Goal: Register for event/course

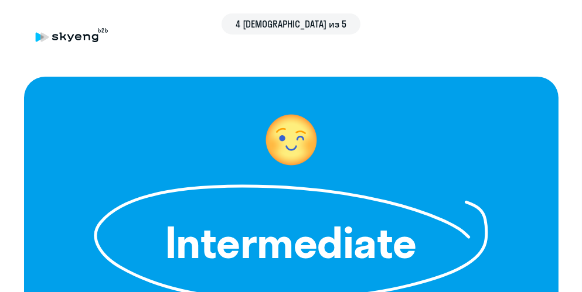
click at [64, 30] on div "4 [DEMOGRAPHIC_DATA] из 5" at bounding box center [290, 23] width 535 height 21
click at [38, 38] on icon at bounding box center [40, 37] width 8 height 9
click at [38, 37] on icon at bounding box center [40, 37] width 8 height 9
click at [37, 37] on icon at bounding box center [40, 37] width 8 height 9
click at [276, 222] on h1 "Intermediate" at bounding box center [290, 243] width 269 height 42
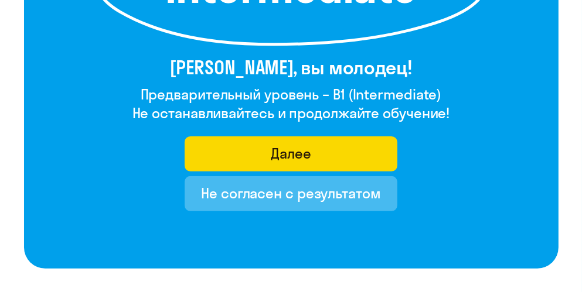
scroll to position [348, 0]
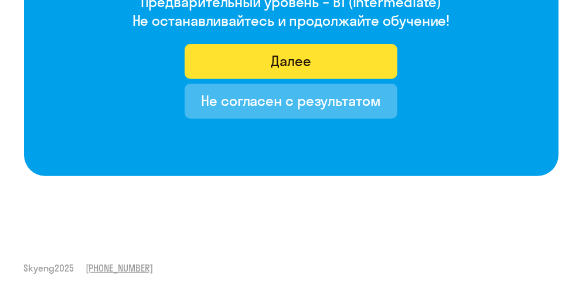
click at [317, 63] on button "Далее" at bounding box center [291, 61] width 213 height 35
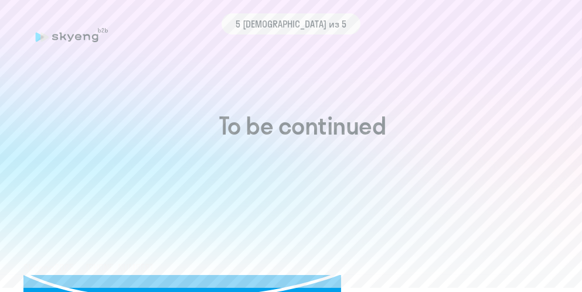
click at [338, 57] on div "5 шаг из 5" at bounding box center [290, 49] width 535 height 55
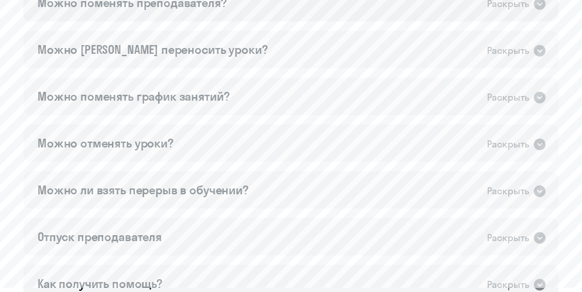
scroll to position [922, 0]
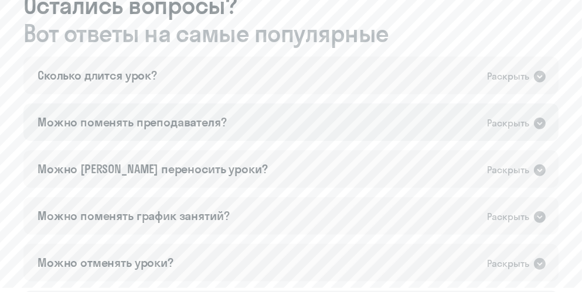
click at [194, 119] on div "Можно поменять преподавателя?" at bounding box center [131, 122] width 189 height 16
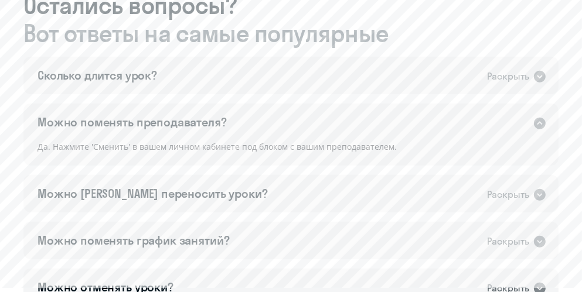
click at [195, 118] on div "Можно поменять преподавателя?" at bounding box center [131, 122] width 189 height 16
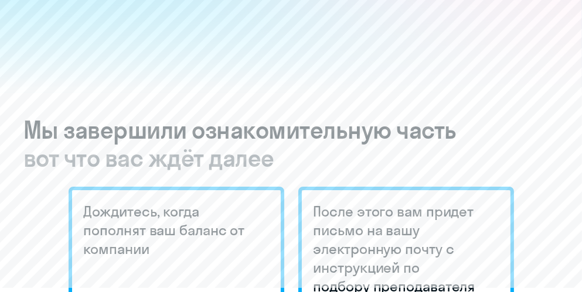
scroll to position [0, 0]
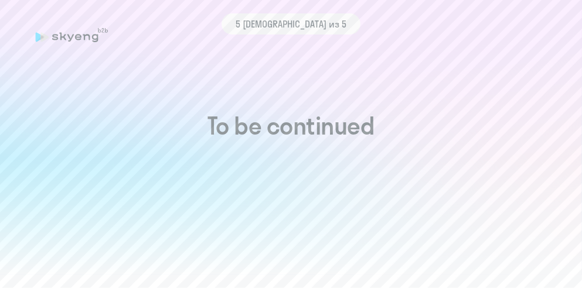
click at [305, 23] on span "5 шаг из 5" at bounding box center [290, 24] width 111 height 14
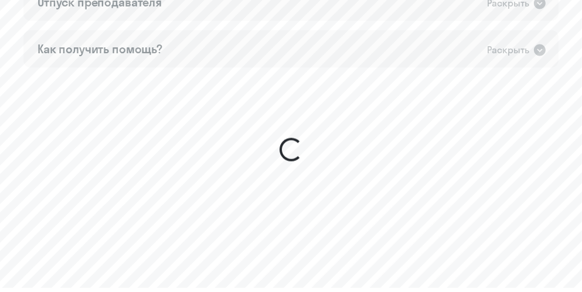
scroll to position [1332, 0]
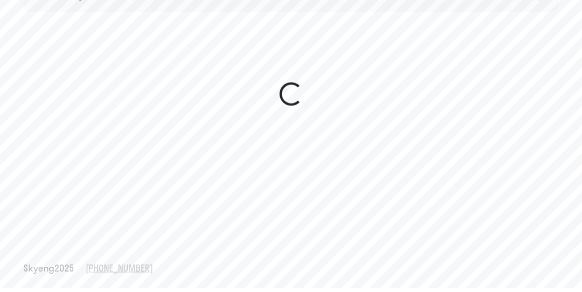
click at [54, 266] on span "Skyeng 2025" at bounding box center [48, 268] width 50 height 13
click at [36, 268] on span "Skyeng 2025" at bounding box center [48, 268] width 50 height 13
drag, startPoint x: 387, startPoint y: 74, endPoint x: 384, endPoint y: 83, distance: 9.8
click at [387, 74] on sky-ui-spinner at bounding box center [290, 94] width 535 height 164
click at [281, 110] on div at bounding box center [291, 94] width 28 height 164
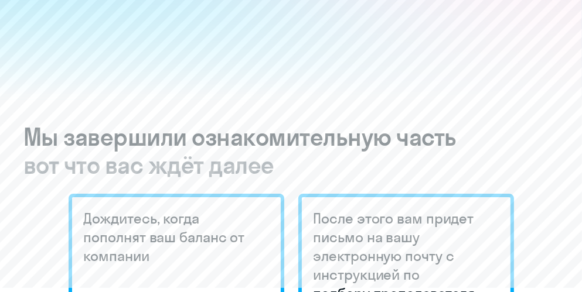
scroll to position [0, 0]
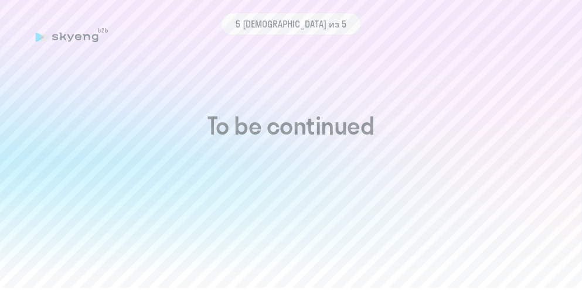
click at [53, 33] on div "5 шаг из 5" at bounding box center [290, 23] width 535 height 21
